Goal: Task Accomplishment & Management: Manage account settings

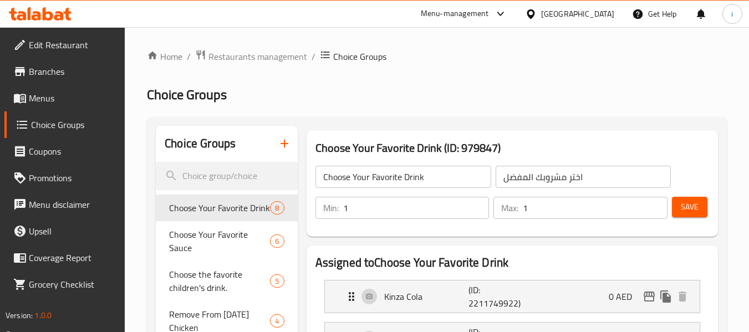
click at [48, 100] on span "Menus" at bounding box center [73, 97] width 88 height 13
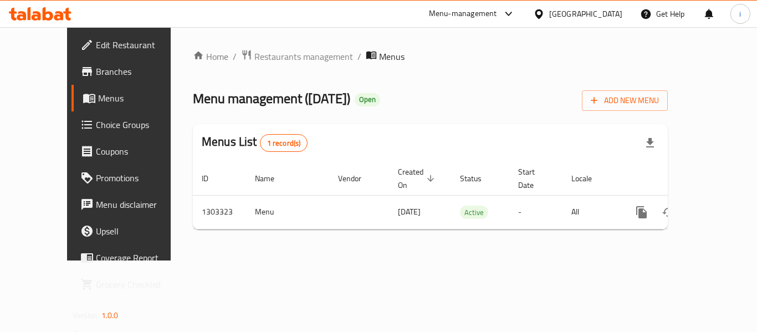
click at [96, 71] on span "Branches" at bounding box center [140, 71] width 89 height 13
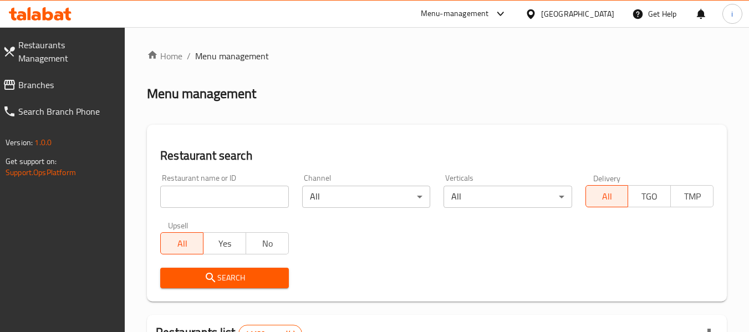
click at [233, 202] on input "search" at bounding box center [224, 197] width 128 height 22
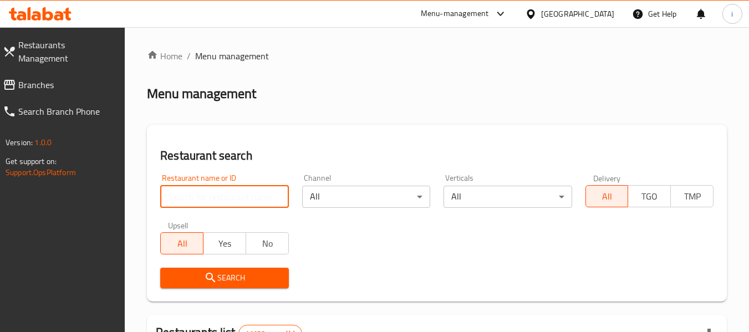
paste input "43976"
type input "43976"
click button "Search" at bounding box center [224, 278] width 128 height 21
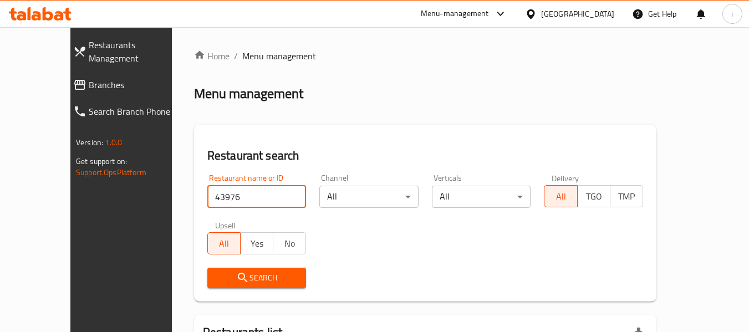
scroll to position [121, 0]
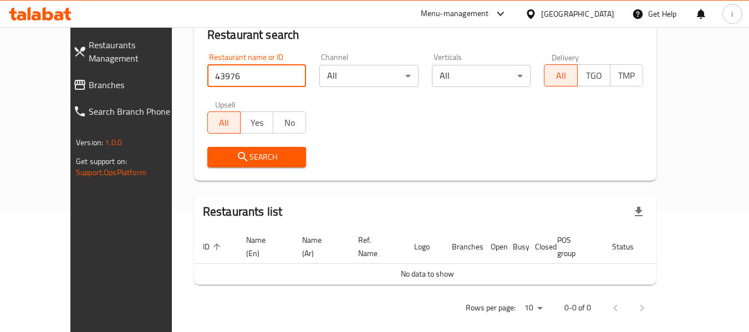
click at [89, 78] on span "Branches" at bounding box center [138, 84] width 98 height 13
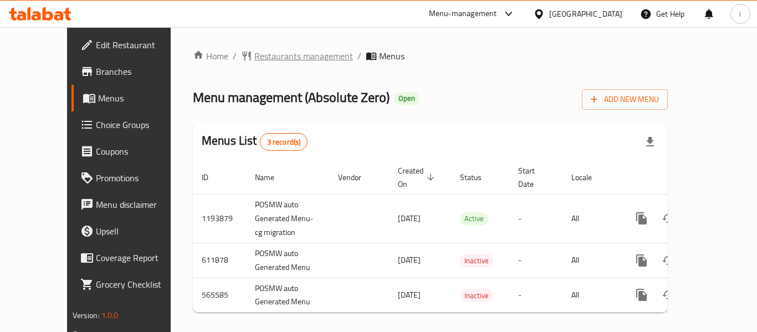
click at [269, 57] on span "Restaurants management" at bounding box center [303, 55] width 99 height 13
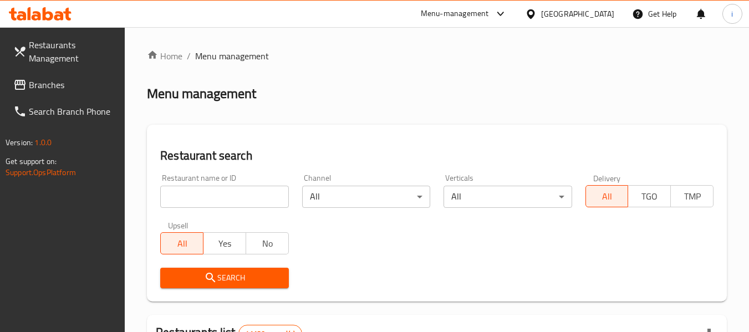
click at [243, 199] on input "search" at bounding box center [224, 197] width 128 height 22
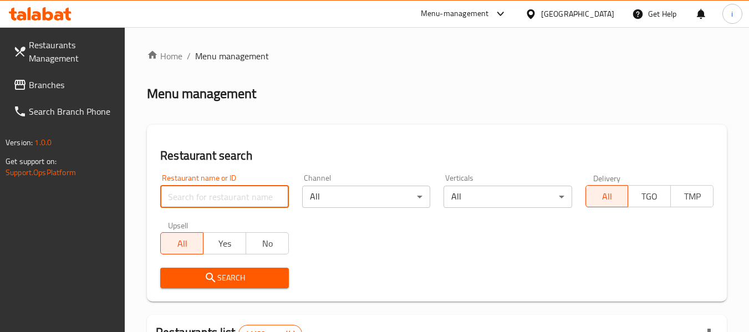
paste input "24693"
type input "24693"
click button "Search" at bounding box center [224, 278] width 128 height 21
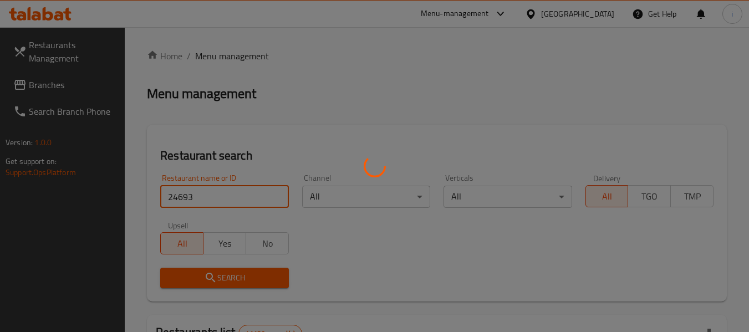
click button "Search" at bounding box center [224, 278] width 128 height 21
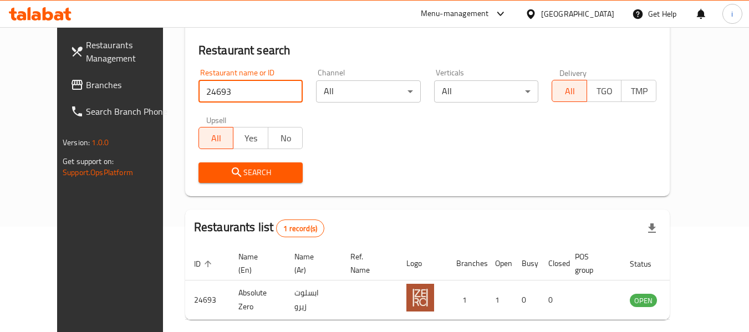
scroll to position [153, 0]
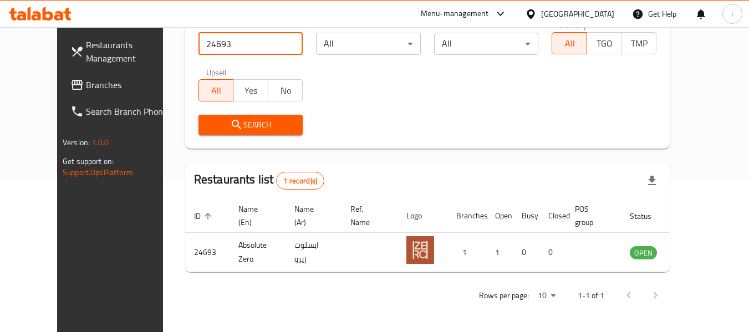
click at [564, 12] on div "[GEOGRAPHIC_DATA]" at bounding box center [577, 14] width 73 height 12
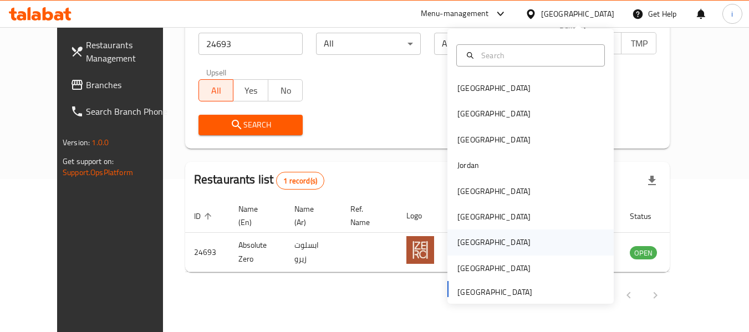
click at [466, 239] on div "[GEOGRAPHIC_DATA]" at bounding box center [493, 242] width 73 height 12
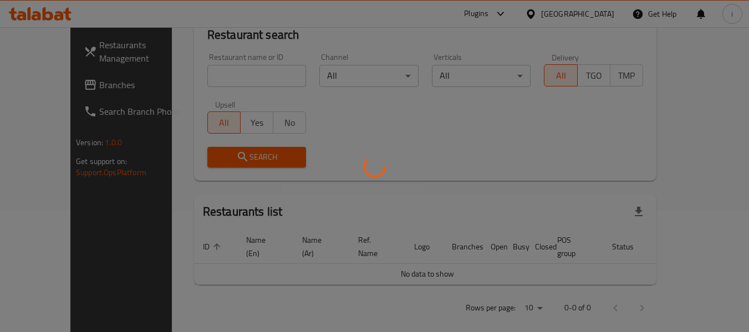
scroll to position [153, 0]
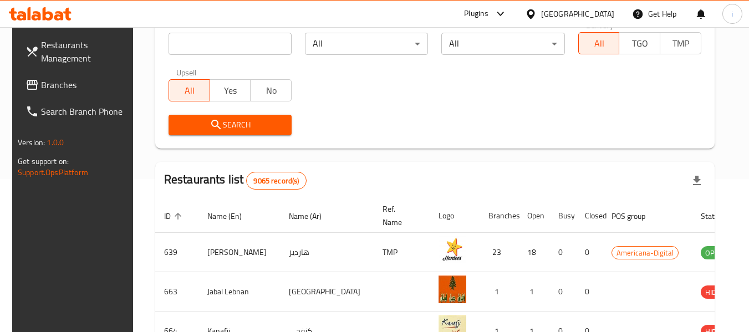
click at [66, 88] on span "Branches" at bounding box center [85, 84] width 88 height 13
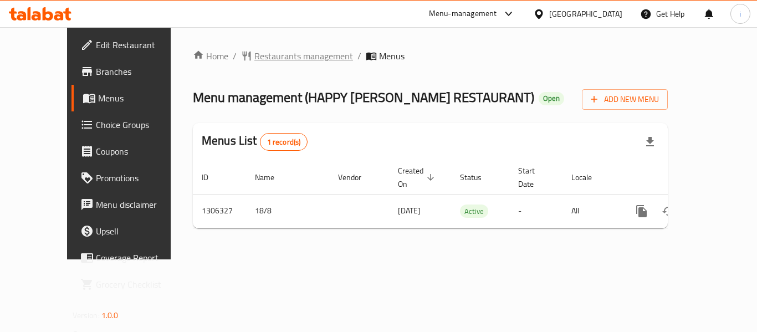
click at [285, 59] on span "Restaurants management" at bounding box center [303, 55] width 99 height 13
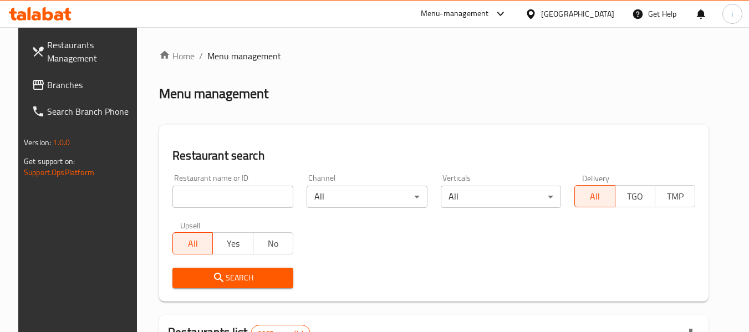
click at [248, 193] on input "search" at bounding box center [232, 197] width 121 height 22
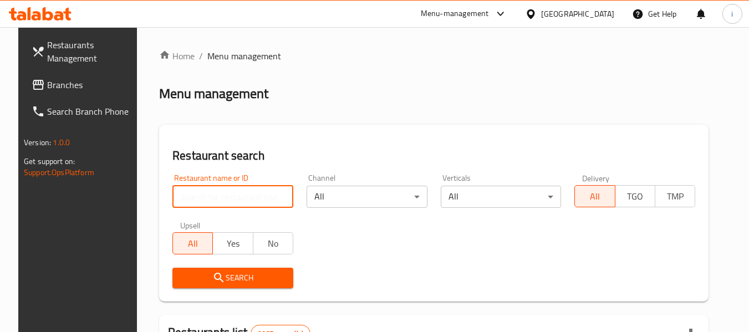
paste input "704036"
type input "704036"
click button "Search" at bounding box center [232, 278] width 121 height 21
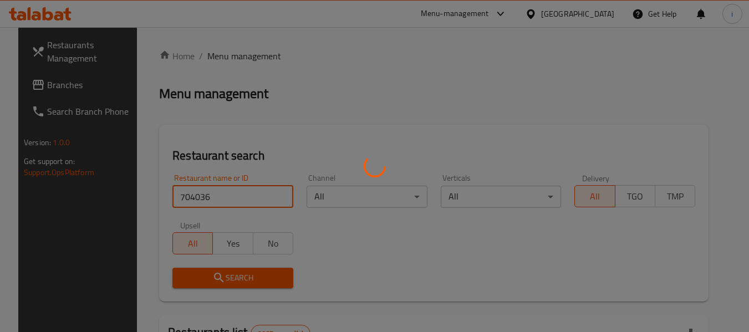
click button "Search" at bounding box center [232, 278] width 121 height 21
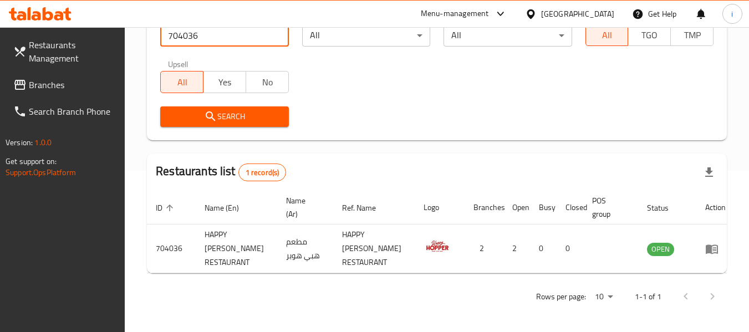
scroll to position [162, 0]
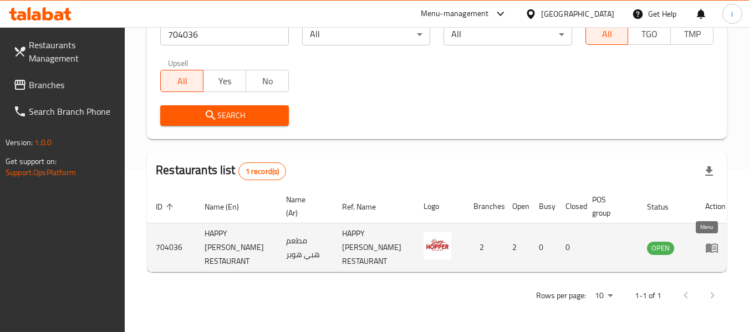
click at [706, 250] on icon "enhanced table" at bounding box center [711, 247] width 13 height 13
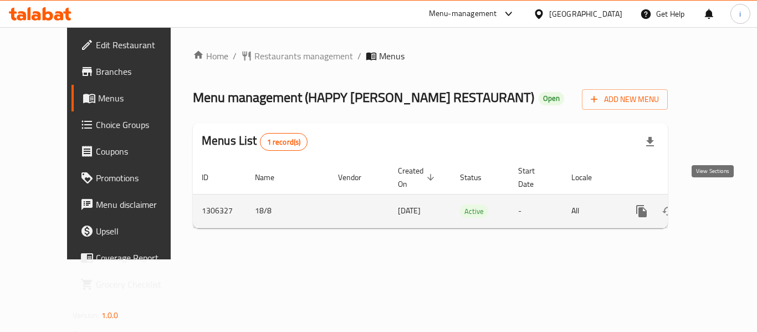
click at [715, 204] on icon "enhanced table" at bounding box center [721, 210] width 13 height 13
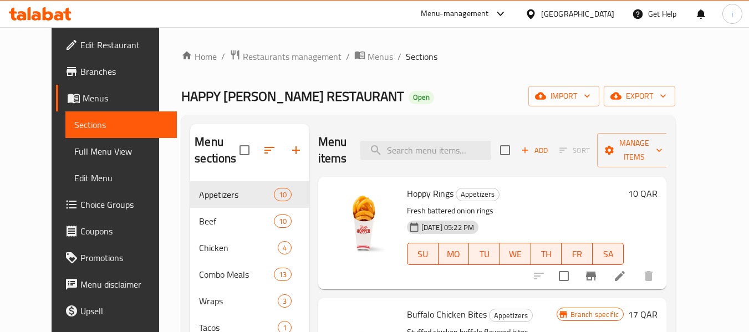
click at [80, 206] on span "Choice Groups" at bounding box center [124, 204] width 88 height 13
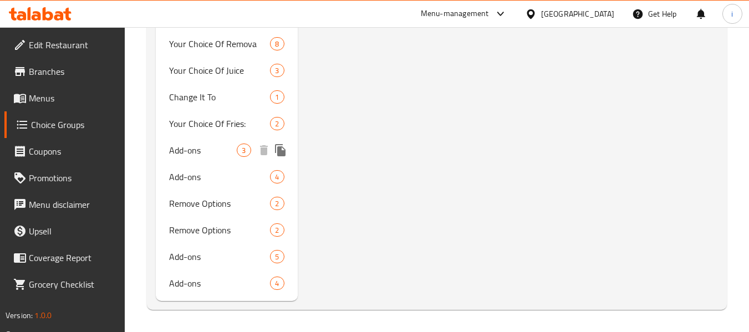
scroll to position [871, 0]
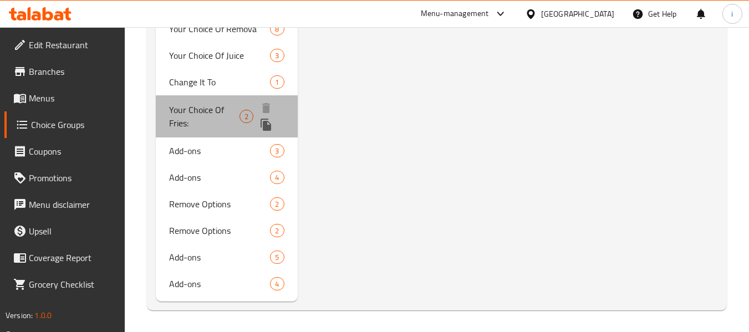
click at [198, 125] on span "Your Choice Of Fries:" at bounding box center [204, 116] width 70 height 27
type input "Your Choice Of Fries:"
type input "اختيارك من فرايز:"
type input "1"
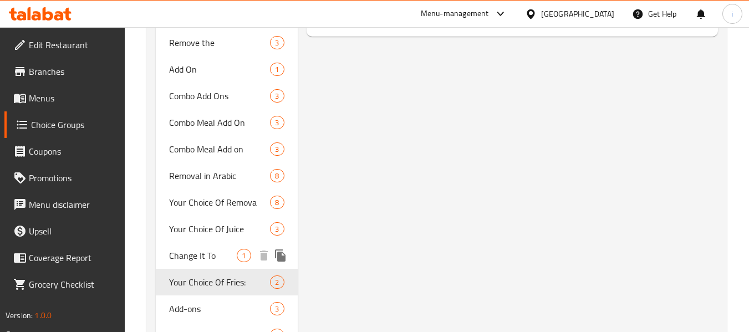
scroll to position [634, 0]
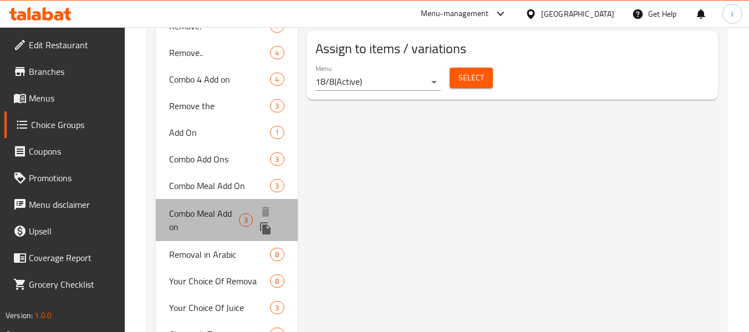
click at [210, 226] on span "Combo Meal Add on" at bounding box center [204, 220] width 70 height 27
type input "Combo Meal Add on"
type input "إضافة وجبة كومبو"
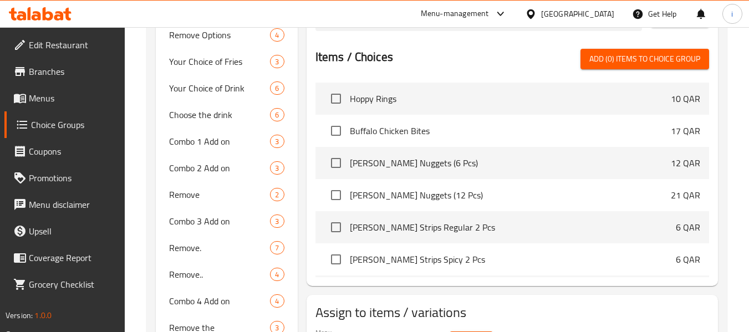
scroll to position [468, 0]
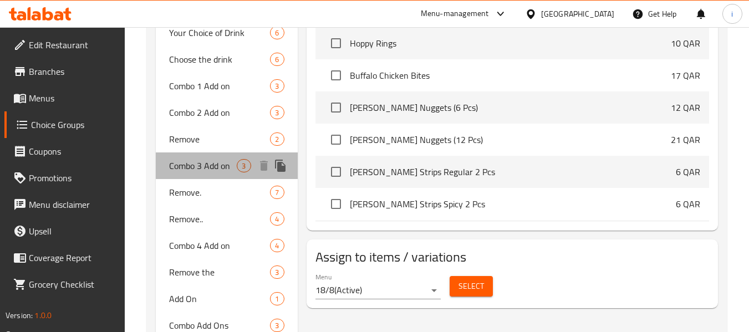
click at [189, 165] on span "Combo 3 Add on" at bounding box center [203, 165] width 68 height 13
type input "Combo 3 Add on"
type input "إضافة لكومبو 3"
type input "3"
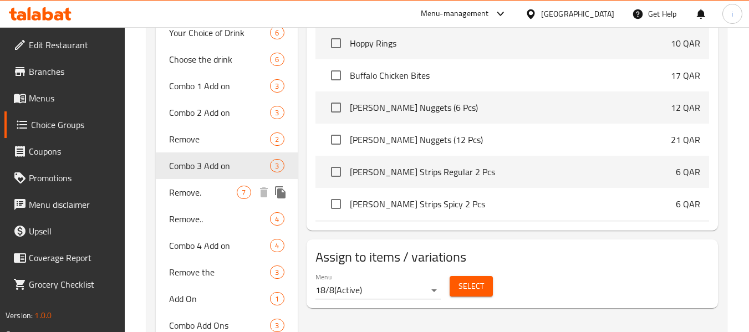
scroll to position [523, 0]
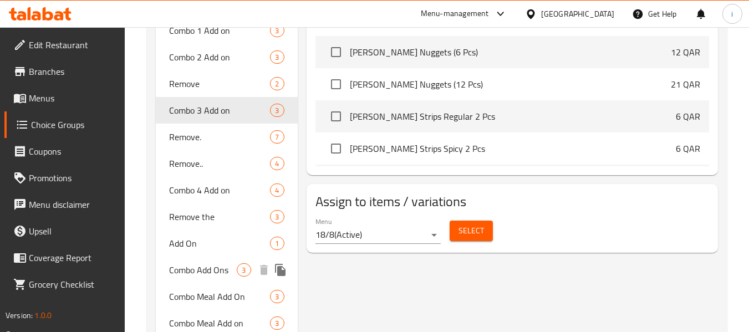
click at [193, 271] on span "Combo Add Ons" at bounding box center [203, 269] width 68 height 13
type input "Combo Add Ons"
type input "إضافات كومبو"
type input "1"
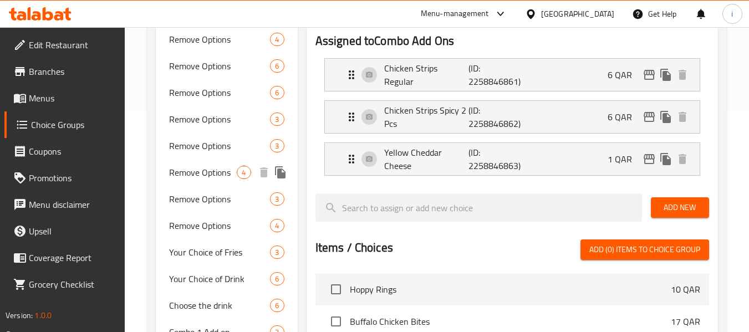
scroll to position [277, 0]
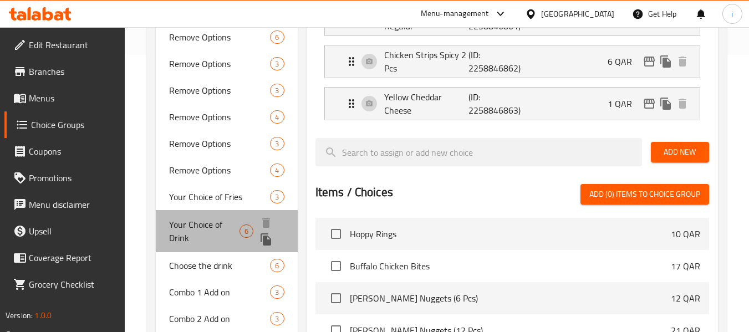
click at [203, 231] on span "Your Choice of Drink" at bounding box center [204, 231] width 70 height 27
type input "Your Choice of Drink"
type input "اختيارك من مشروب"
type input "1"
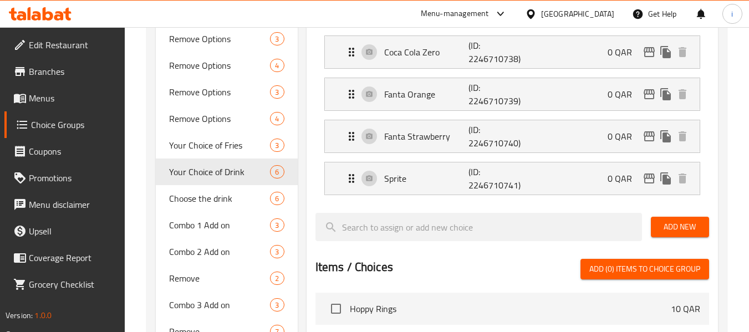
scroll to position [332, 0]
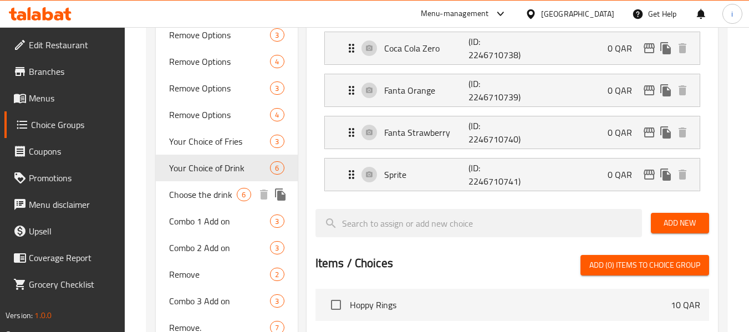
drag, startPoint x: 198, startPoint y: 199, endPoint x: 186, endPoint y: 202, distance: 12.6
click at [199, 199] on span "Choose the drink" at bounding box center [203, 194] width 68 height 13
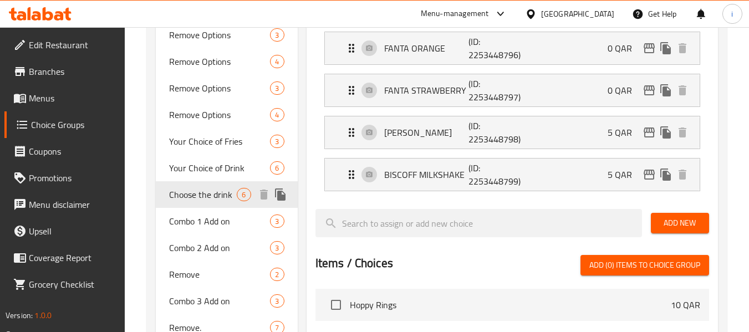
type input "Choose the drink"
type input "اختر المشروب"
type input "0"
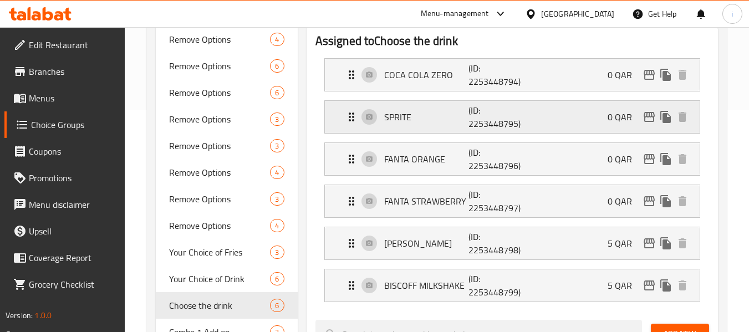
scroll to position [277, 0]
